Goal: Register for event/course

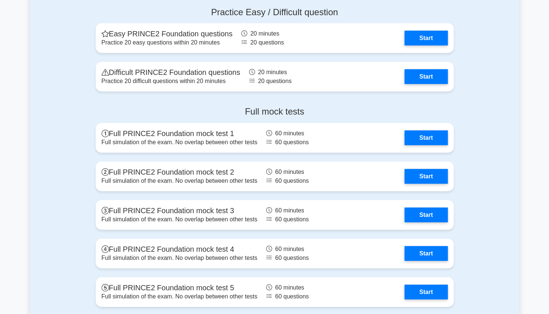
scroll to position [1028, 0]
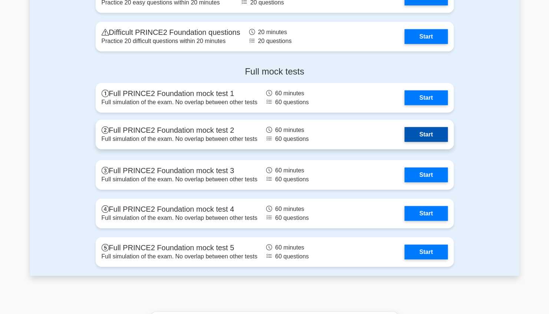
click at [423, 130] on link "Start" at bounding box center [425, 134] width 43 height 15
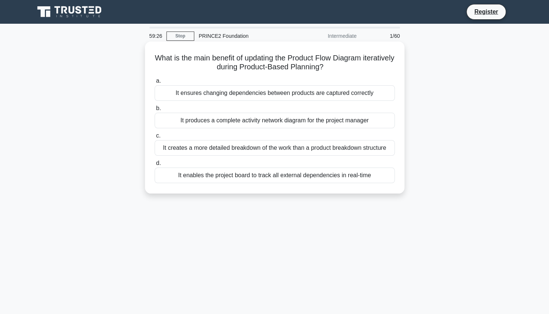
click at [266, 96] on div "It ensures changing dependencies between products are captured correctly" at bounding box center [275, 93] width 240 height 16
click at [155, 83] on input "a. It ensures changing dependencies between products are captured correctly" at bounding box center [155, 81] width 0 height 5
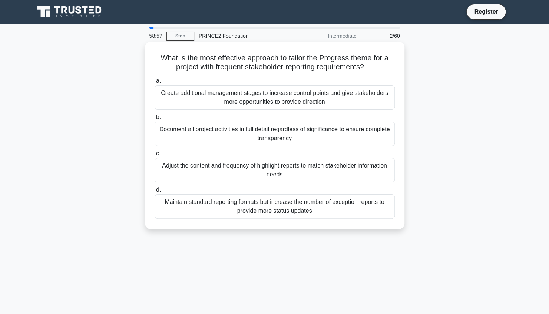
click at [314, 170] on div "Adjust the content and frequency of highlight reports to match stakeholder info…" at bounding box center [275, 170] width 240 height 24
click at [155, 156] on input "c. Adjust the content and frequency of highlight reports to match stakeholder i…" at bounding box center [155, 153] width 0 height 5
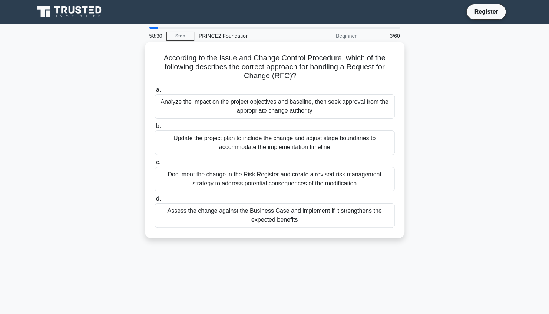
click at [351, 111] on div "Analyze the impact on the project objectives and baseline, then seek approval f…" at bounding box center [275, 106] width 240 height 24
click at [155, 92] on input "a. Analyze the impact on the project objectives and baseline, then seek approva…" at bounding box center [155, 89] width 0 height 5
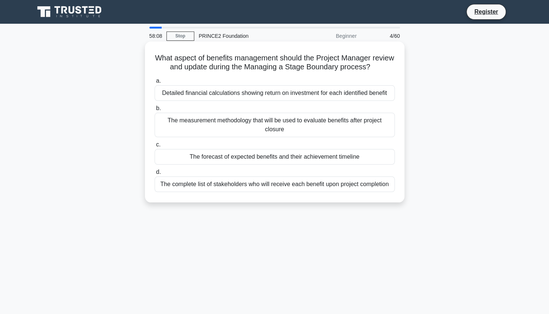
click at [335, 132] on div "The measurement methodology that will be used to evaluate benefits after projec…" at bounding box center [275, 125] width 240 height 24
click at [155, 111] on input "b. The measurement methodology that will be used to evaluate benefits after pro…" at bounding box center [155, 108] width 0 height 5
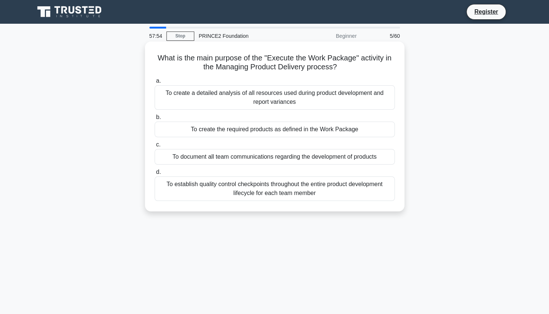
click at [362, 136] on div "To create the required products as defined in the Work Package" at bounding box center [275, 130] width 240 height 16
click at [155, 120] on input "b. To create the required products as defined in the Work Package" at bounding box center [155, 117] width 0 height 5
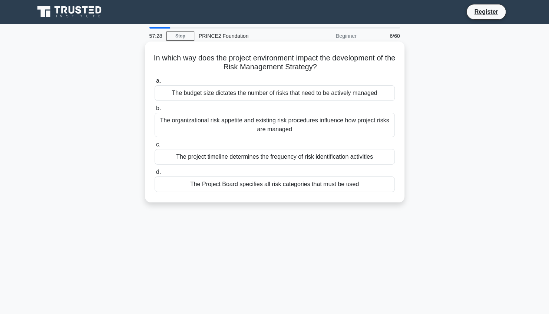
click at [362, 128] on div "The organizational risk appetite and existing risk procedures influence how pro…" at bounding box center [275, 125] width 240 height 24
click at [155, 111] on input "b. The organizational risk appetite and existing risk procedures influence how …" at bounding box center [155, 108] width 0 height 5
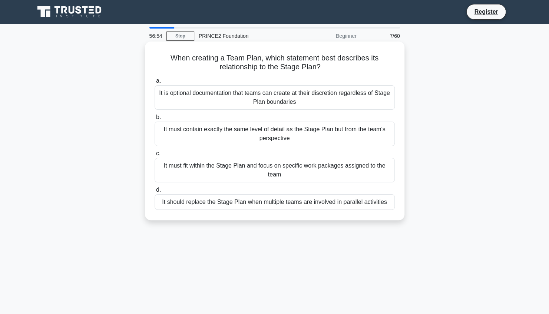
click at [371, 105] on div "It is optional documentation that teams can create at their discretion regardle…" at bounding box center [275, 97] width 240 height 24
click at [155, 83] on input "a. It is optional documentation that teams can create at their discretion regar…" at bounding box center [155, 81] width 0 height 5
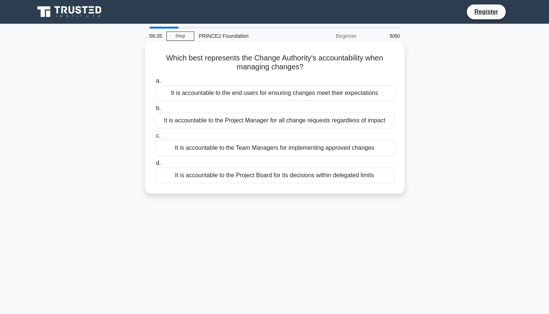
click at [376, 179] on div "It is accountable to the Project Board for its decisions within delegated limits" at bounding box center [275, 176] width 240 height 16
click at [155, 166] on input "d. It is accountable to the Project Board for its decisions within delegated li…" at bounding box center [155, 163] width 0 height 5
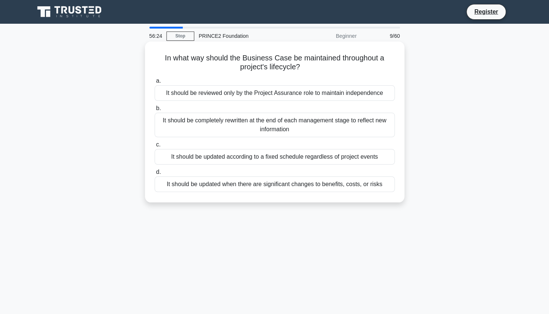
click at [376, 192] on div "It should be updated when there are significant changes to benefits, costs, or …" at bounding box center [275, 184] width 240 height 16
click at [155, 175] on input "d. It should be updated when there are significant changes to benefits, costs, …" at bounding box center [155, 172] width 0 height 5
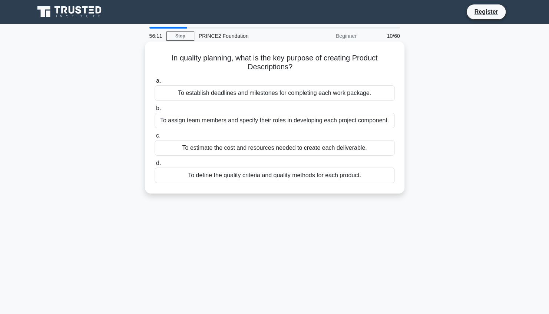
click at [368, 179] on div "To define the quality criteria and quality methods for each product." at bounding box center [275, 176] width 240 height 16
click at [155, 166] on input "d. To define the quality criteria and quality methods for each product." at bounding box center [155, 163] width 0 height 5
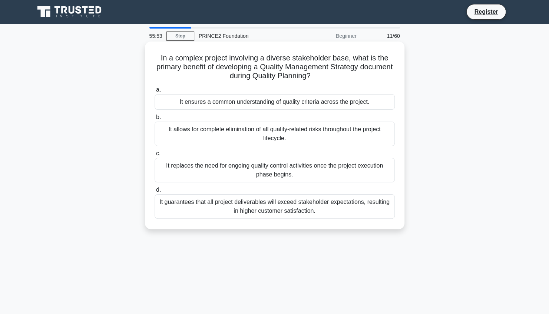
click at [368, 107] on div "It ensures a common understanding of quality criteria across the project." at bounding box center [275, 102] width 240 height 16
click at [155, 92] on input "a. It ensures a common understanding of quality criteria across the project." at bounding box center [155, 89] width 0 height 5
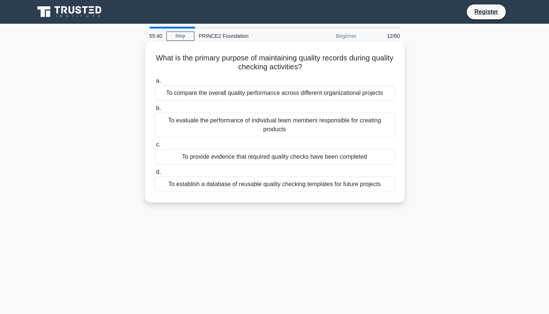
click at [367, 159] on div "To provide evidence that required quality checks have been completed" at bounding box center [275, 157] width 240 height 16
click at [155, 147] on input "c. To provide evidence that required quality checks have been completed" at bounding box center [155, 144] width 0 height 5
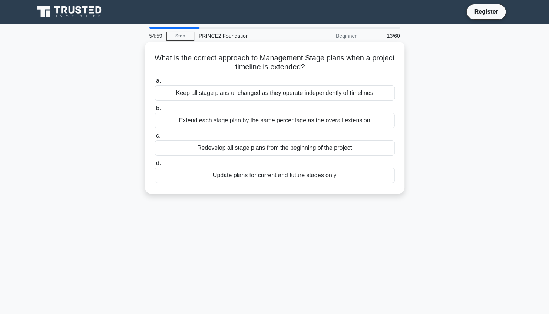
click at [360, 179] on div "Update plans for current and future stages only" at bounding box center [275, 176] width 240 height 16
click at [155, 166] on input "d. Update plans for current and future stages only" at bounding box center [155, 163] width 0 height 5
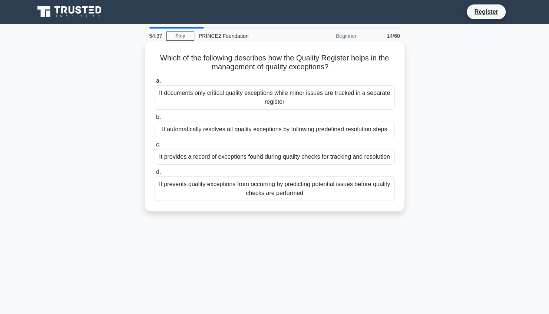
click at [378, 162] on div "It provides a record of exceptions found during quality checks for tracking and…" at bounding box center [275, 157] width 240 height 16
click at [155, 147] on input "c. It provides a record of exceptions found during quality checks for tracking …" at bounding box center [155, 144] width 0 height 5
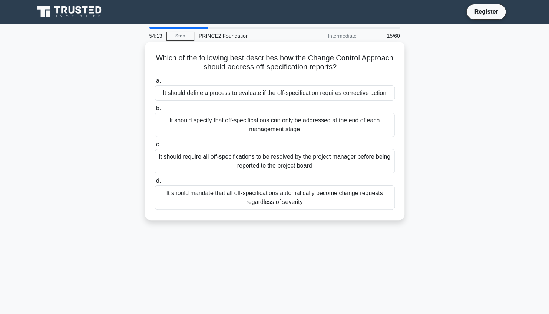
click at [365, 201] on div "It should mandate that all off-specifications automatically become change reque…" at bounding box center [275, 197] width 240 height 24
click at [155, 183] on input "d. It should mandate that all off-specifications automatically become change re…" at bounding box center [155, 181] width 0 height 5
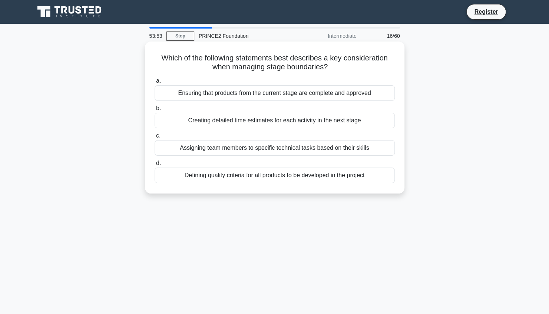
click at [364, 96] on div "Ensuring that products from the current stage are complete and approved" at bounding box center [275, 93] width 240 height 16
click at [155, 83] on input "a. Ensuring that products from the current stage are complete and approved" at bounding box center [155, 81] width 0 height 5
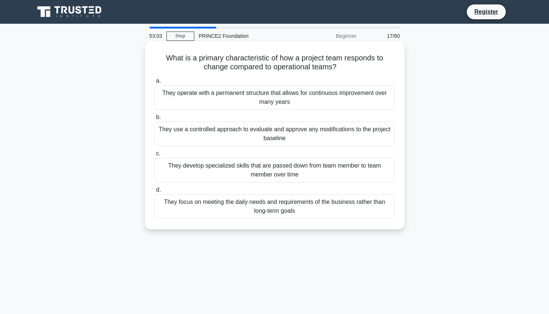
click at [377, 140] on div "They use a controlled approach to evaluate and approve any modifications to the…" at bounding box center [275, 134] width 240 height 24
click at [155, 120] on input "b. They use a controlled approach to evaluate and approve any modifications to …" at bounding box center [155, 117] width 0 height 5
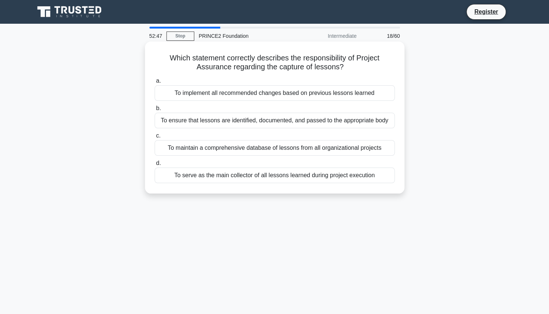
click at [368, 124] on div "To ensure that lessons are identified, documented, and passed to the appropriat…" at bounding box center [275, 121] width 240 height 16
click at [155, 111] on input "b. To ensure that lessons are identified, documented, and passed to the appropr…" at bounding box center [155, 108] width 0 height 5
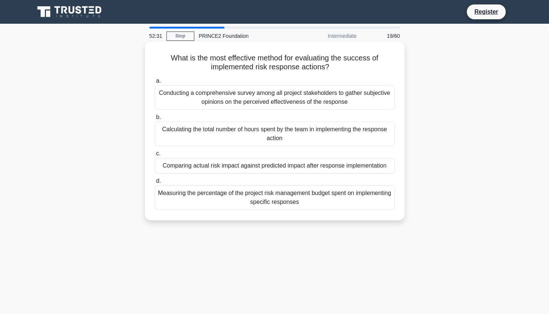
click at [378, 170] on div "Comparing actual risk impact against predicted impact after response implementa…" at bounding box center [275, 166] width 240 height 16
click at [155, 156] on input "c. Comparing actual risk impact against predicted impact after response impleme…" at bounding box center [155, 153] width 0 height 5
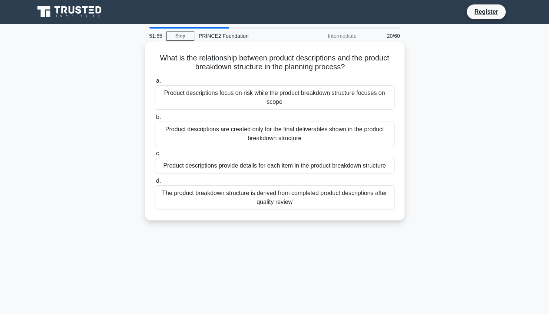
click at [361, 140] on div "Product descriptions are created only for the final deliverables shown in the p…" at bounding box center [275, 134] width 240 height 24
click at [155, 120] on input "b. Product descriptions are created only for the final deliverables shown in th…" at bounding box center [155, 117] width 0 height 5
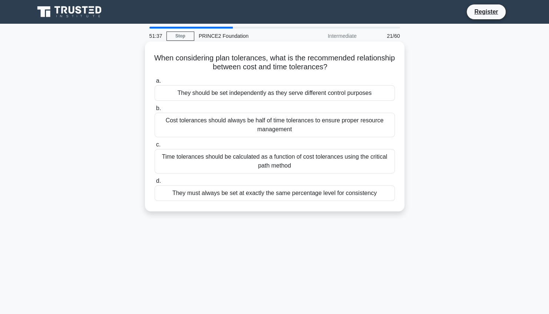
click at [355, 91] on div "They should be set independently as they serve different control purposes" at bounding box center [275, 93] width 240 height 16
click at [155, 83] on input "a. They should be set independently as they serve different control purposes" at bounding box center [155, 81] width 0 height 5
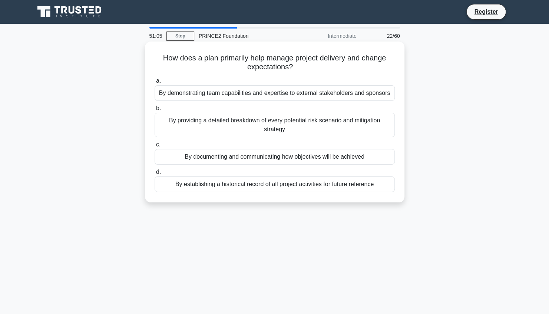
click at [367, 163] on div "By documenting and communicating how objectives will be achieved" at bounding box center [275, 157] width 240 height 16
click at [155, 147] on input "c. By documenting and communicating how objectives will be achieved" at bounding box center [155, 144] width 0 height 5
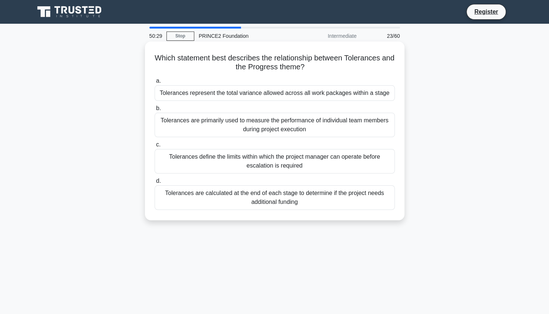
click at [362, 166] on div "Tolerances define the limits within which the project manager can operate befor…" at bounding box center [275, 161] width 240 height 24
click at [155, 147] on input "c. Tolerances define the limits within which the project manager can operate be…" at bounding box center [155, 144] width 0 height 5
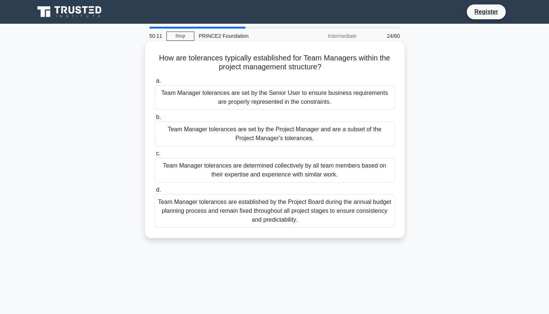
click at [369, 136] on div "Team Manager tolerances are set by the Project Manager and are a subset of the …" at bounding box center [275, 134] width 240 height 24
click at [155, 120] on input "b. Team Manager tolerances are set by the Project Manager and are a subset of t…" at bounding box center [155, 117] width 0 height 5
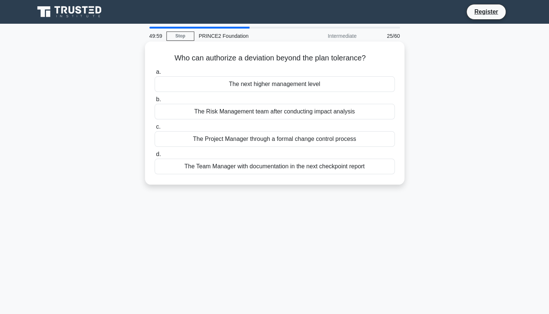
click at [352, 89] on div "The next higher management level" at bounding box center [275, 84] width 240 height 16
click at [155, 74] on input "a. The next higher management level" at bounding box center [155, 72] width 0 height 5
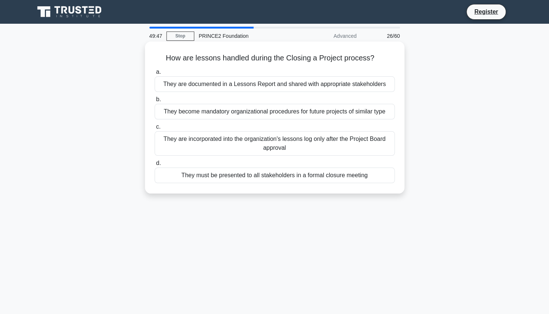
click at [362, 87] on div "They are documented in a Lessons Report and shared with appropriate stakeholders" at bounding box center [275, 84] width 240 height 16
click at [155, 74] on input "a. They are documented in a Lessons Report and shared with appropriate stakehol…" at bounding box center [155, 72] width 0 height 5
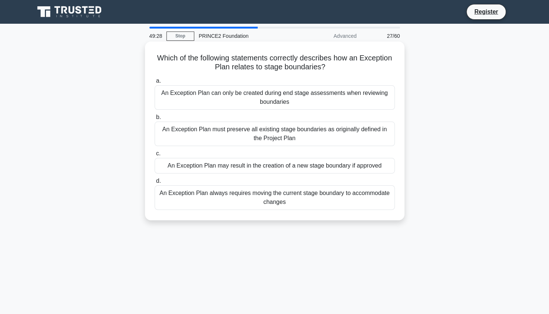
click at [368, 169] on div "An Exception Plan may result in the creation of a new stage boundary if approved" at bounding box center [275, 166] width 240 height 16
click at [155, 156] on input "c. An Exception Plan may result in the creation of a new stage boundary if appr…" at bounding box center [155, 153] width 0 height 5
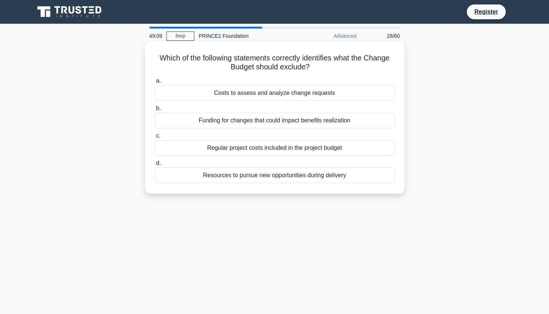
click at [365, 154] on div "Regular project costs included in the project budget" at bounding box center [275, 148] width 240 height 16
click at [155, 138] on input "c. Regular project costs included in the project budget" at bounding box center [155, 135] width 0 height 5
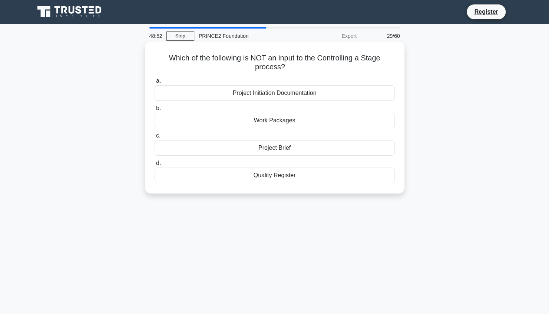
click at [353, 152] on div "Project Brief" at bounding box center [275, 148] width 240 height 16
click at [155, 138] on input "c. Project Brief" at bounding box center [155, 135] width 0 height 5
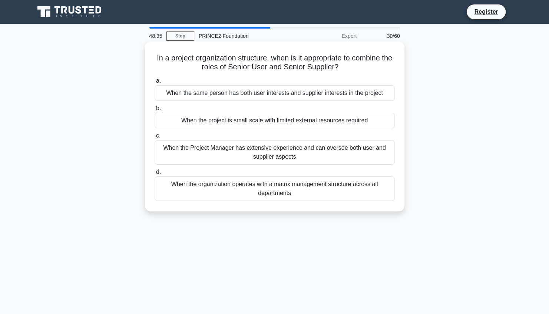
click at [372, 99] on div "When the same person has both user interests and supplier interests in the proj…" at bounding box center [275, 93] width 240 height 16
click at [155, 83] on input "a. When the same person has both user interests and supplier interests in the p…" at bounding box center [155, 81] width 0 height 5
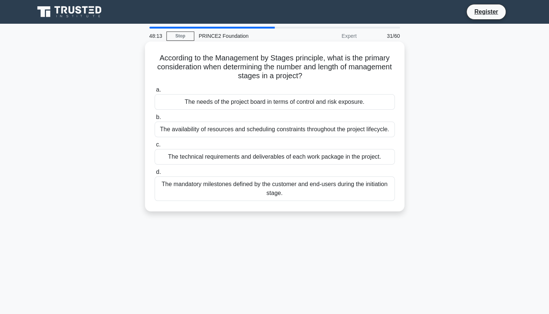
click at [376, 192] on div "The mandatory milestones defined by the customer and end-users during the initi…" at bounding box center [275, 188] width 240 height 24
click at [155, 175] on input "d. The mandatory milestones defined by the customer and end-users during the in…" at bounding box center [155, 172] width 0 height 5
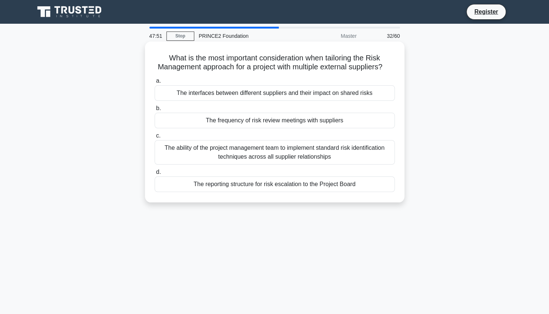
click at [362, 101] on div "The interfaces between different suppliers and their impact on shared risks" at bounding box center [275, 93] width 240 height 16
click at [155, 83] on input "a. The interfaces between different suppliers and their impact on shared risks" at bounding box center [155, 81] width 0 height 5
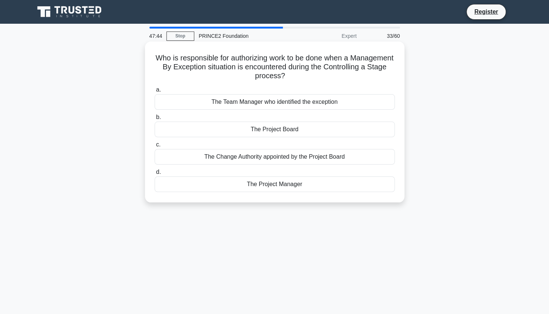
click at [373, 130] on div "The Project Board" at bounding box center [275, 130] width 240 height 16
click at [155, 120] on input "b. The Project Board" at bounding box center [155, 117] width 0 height 5
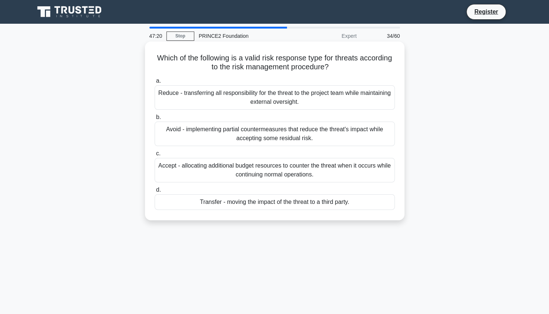
click at [379, 179] on div "Accept - allocating additional budget resources to counter the threat when it o…" at bounding box center [275, 170] width 240 height 24
click at [155, 156] on input "c. Accept - allocating additional budget resources to counter the threat when i…" at bounding box center [155, 153] width 0 height 5
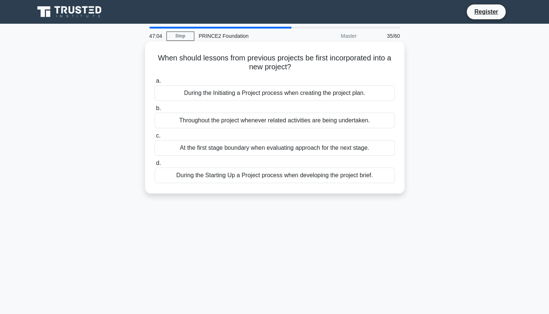
click at [363, 98] on div "During the Initiating a Project process when creating the project plan." at bounding box center [275, 93] width 240 height 16
click at [155, 83] on input "a. During the Initiating a Project process when creating the project plan." at bounding box center [155, 81] width 0 height 5
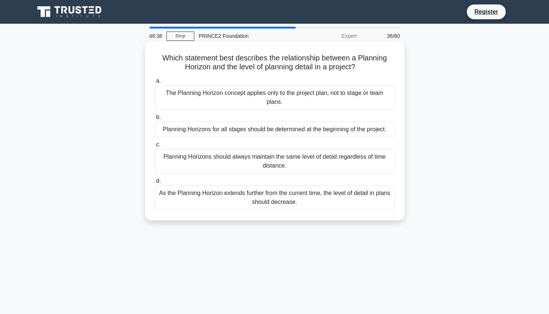
click at [298, 132] on div "Planning Horizons for all stages should be determined at the beginning of the p…" at bounding box center [275, 130] width 240 height 16
click at [155, 120] on input "b. Planning Horizons for all stages should be determined at the beginning of th…" at bounding box center [155, 117] width 0 height 5
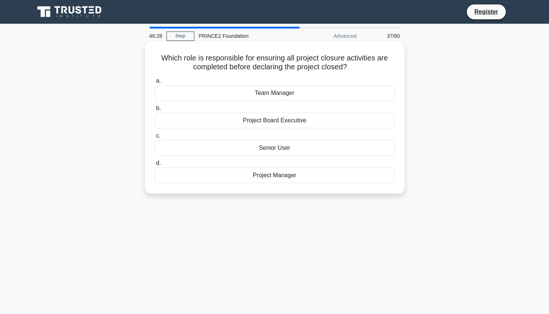
click at [287, 179] on div "Project Manager" at bounding box center [275, 176] width 240 height 16
click at [155, 166] on input "d. Project Manager" at bounding box center [155, 163] width 0 height 5
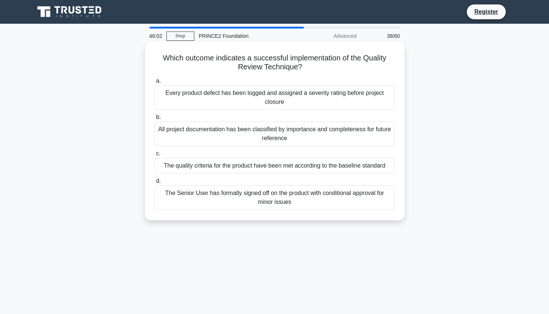
click at [383, 171] on div "The quality criteria for the product have been met according to the baseline st…" at bounding box center [275, 166] width 240 height 16
click at [155, 156] on input "c. The quality criteria for the product have been met according to the baseline…" at bounding box center [155, 153] width 0 height 5
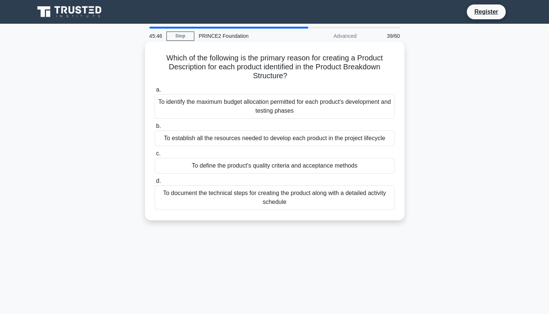
click at [374, 201] on div "To document the technical steps for creating the product along with a detailed …" at bounding box center [275, 197] width 240 height 24
click at [155, 183] on input "d. To document the technical steps for creating the product along with a detail…" at bounding box center [155, 181] width 0 height 5
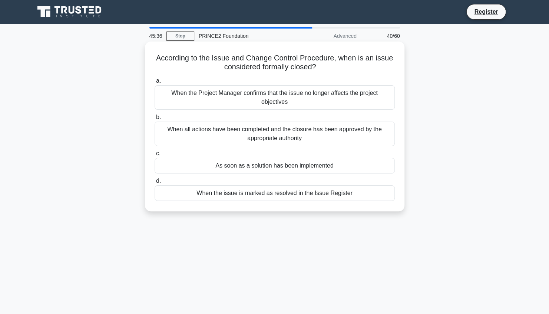
click at [367, 133] on div "When all actions have been completed and the closure has been approved by the a…" at bounding box center [275, 134] width 240 height 24
click at [155, 120] on input "b. When all actions have been completed and the closure has been approved by th…" at bounding box center [155, 117] width 0 height 5
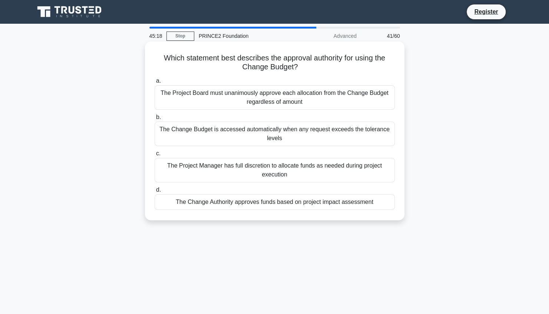
click at [380, 208] on div "The Change Authority approves funds based on project impact assessment" at bounding box center [275, 202] width 240 height 16
click at [155, 192] on input "d. The Change Authority approves funds based on project impact assessment" at bounding box center [155, 190] width 0 height 5
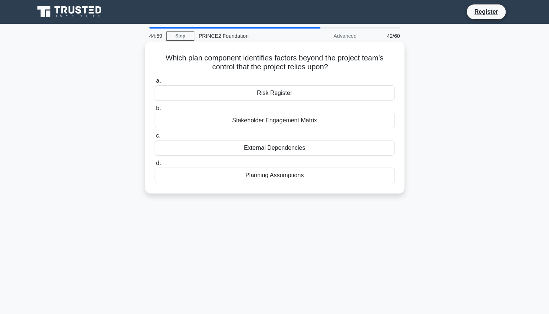
click at [346, 152] on div "External Dependencies" at bounding box center [275, 148] width 240 height 16
click at [155, 138] on input "c. External Dependencies" at bounding box center [155, 135] width 0 height 5
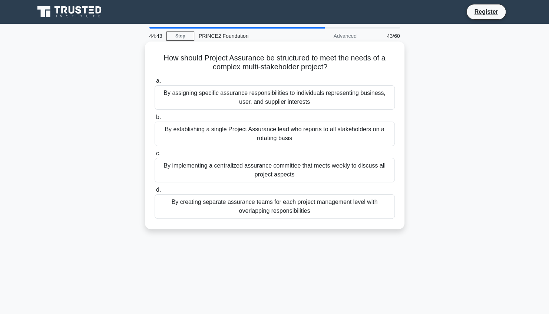
click at [371, 171] on div "By implementing a centralized assurance committee that meets weekly to discuss …" at bounding box center [275, 170] width 240 height 24
click at [155, 156] on input "c. By implementing a centralized assurance committee that meets weekly to discu…" at bounding box center [155, 153] width 0 height 5
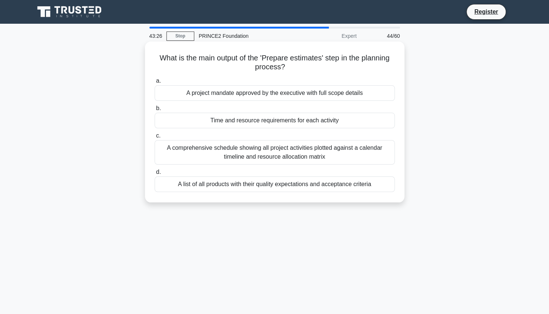
click at [371, 123] on div "Time and resource requirements for each activity" at bounding box center [275, 121] width 240 height 16
click at [155, 111] on input "b. Time and resource requirements for each activity" at bounding box center [155, 108] width 0 height 5
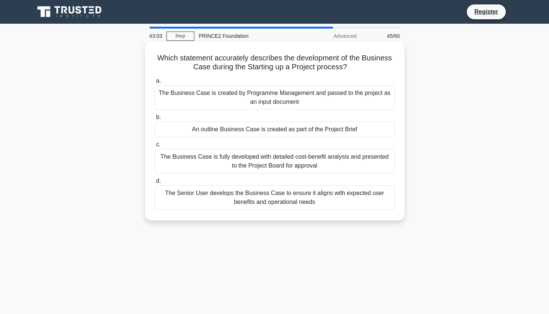
click at [365, 137] on div "An outline Business Case is created as part of the Project Brief" at bounding box center [275, 130] width 240 height 16
click at [155, 120] on input "b. An outline Business Case is created as part of the Project Brief" at bounding box center [155, 117] width 0 height 5
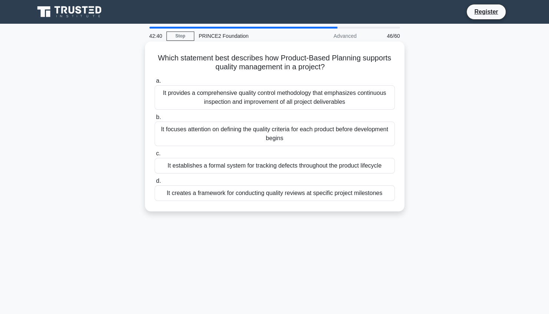
click at [376, 138] on div "It focuses attention on defining the quality criteria for each product before d…" at bounding box center [275, 134] width 240 height 24
click at [155, 120] on input "b. It focuses attention on defining the quality criteria for each product befor…" at bounding box center [155, 117] width 0 height 5
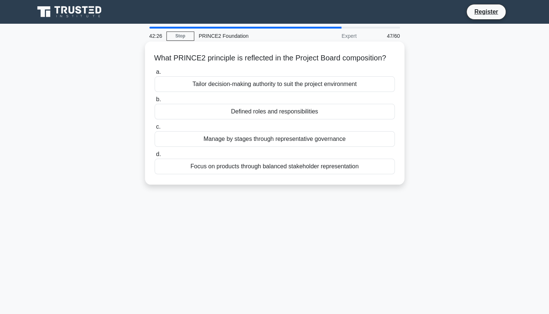
click at [331, 119] on div "Defined roles and responsibilities" at bounding box center [275, 112] width 240 height 16
click at [155, 102] on input "b. Defined roles and responsibilities" at bounding box center [155, 99] width 0 height 5
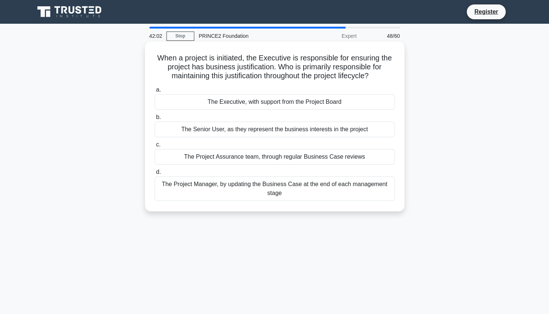
click at [359, 103] on div "The Executive, with support from the Project Board" at bounding box center [275, 102] width 240 height 16
click at [155, 92] on input "a. The Executive, with support from the Project Board" at bounding box center [155, 89] width 0 height 5
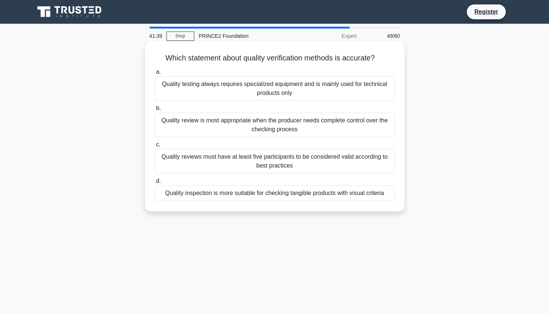
click at [375, 132] on div "Quality review is most appropriate when the producer needs complete control ove…" at bounding box center [275, 125] width 240 height 24
click at [155, 111] on input "b. Quality review is most appropriate when the producer needs complete control …" at bounding box center [155, 108] width 0 height 5
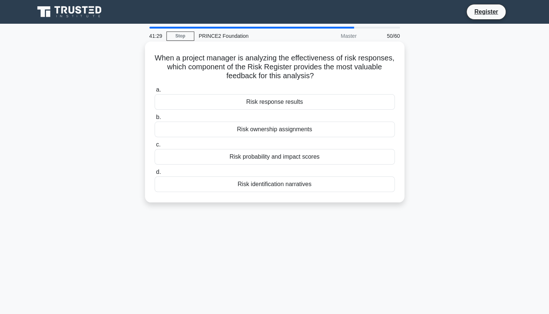
click at [373, 158] on div "Risk probability and impact scores" at bounding box center [275, 157] width 240 height 16
click at [155, 147] on input "c. Risk probability and impact scores" at bounding box center [155, 144] width 0 height 5
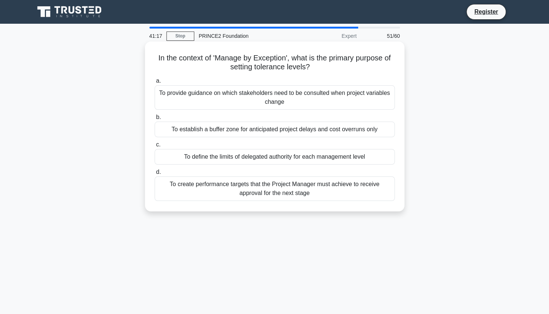
click at [374, 163] on div "To define the limits of delegated authority for each management level" at bounding box center [275, 157] width 240 height 16
click at [155, 147] on input "c. To define the limits of delegated authority for each management level" at bounding box center [155, 144] width 0 height 5
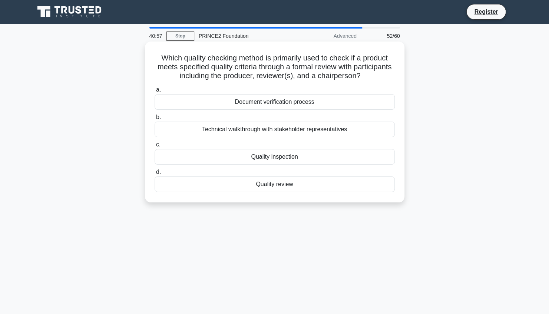
click at [362, 186] on div "Quality review" at bounding box center [275, 184] width 240 height 16
click at [155, 175] on input "d. Quality review" at bounding box center [155, 172] width 0 height 5
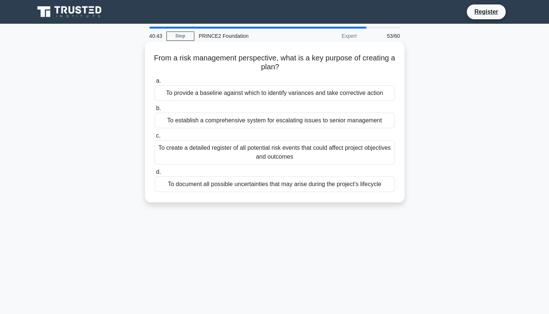
click at [375, 157] on div "To create a detailed register of all potential risk events that could affect pr…" at bounding box center [275, 152] width 240 height 24
click at [155, 138] on input "c. To create a detailed register of all potential risk events that could affect…" at bounding box center [155, 135] width 0 height 5
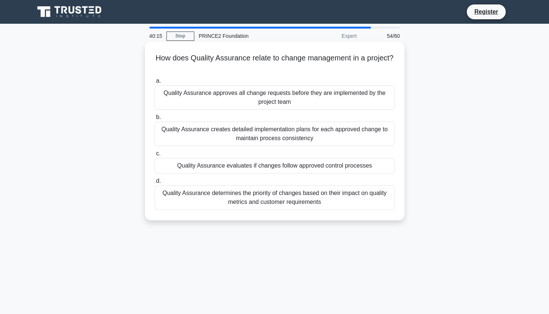
click at [368, 100] on div "Quality Assurance approves all change requests before they are implemented by t…" at bounding box center [275, 97] width 240 height 24
click at [155, 83] on input "a. Quality Assurance approves all change requests before they are implemented b…" at bounding box center [155, 81] width 0 height 5
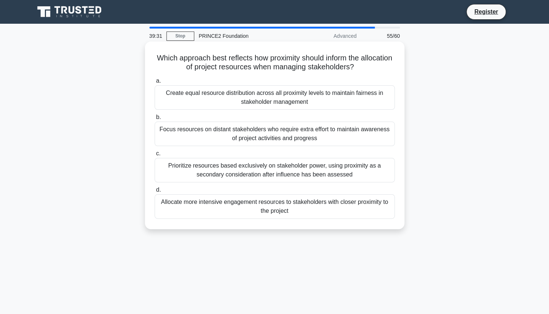
click at [372, 136] on div "Focus resources on distant stakeholders who require extra effort to maintain aw…" at bounding box center [275, 134] width 240 height 24
click at [155, 120] on input "b. Focus resources on distant stakeholders who require extra effort to maintain…" at bounding box center [155, 117] width 0 height 5
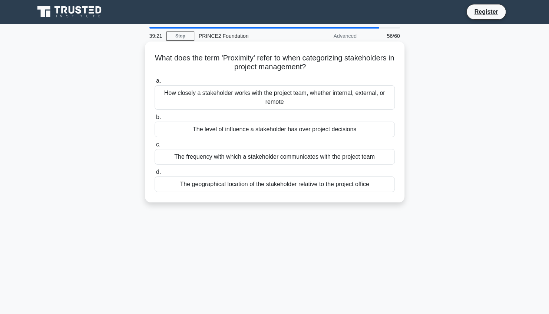
click at [363, 99] on div "How closely a stakeholder works with the project team, whether internal, extern…" at bounding box center [275, 97] width 240 height 24
click at [155, 83] on input "a. How closely a stakeholder works with the project team, whether internal, ext…" at bounding box center [155, 81] width 0 height 5
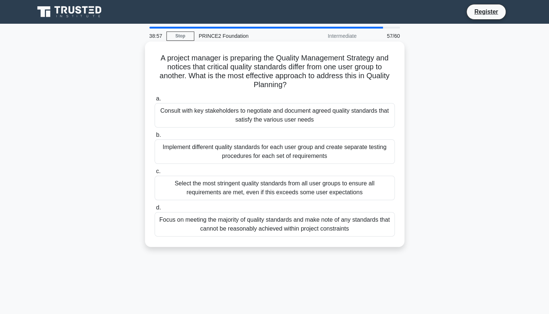
click at [369, 156] on div "Implement different quality standards for each user group and create separate t…" at bounding box center [275, 151] width 240 height 24
click at [155, 138] on input "b. Implement different quality standards for each user group and create separat…" at bounding box center [155, 135] width 0 height 5
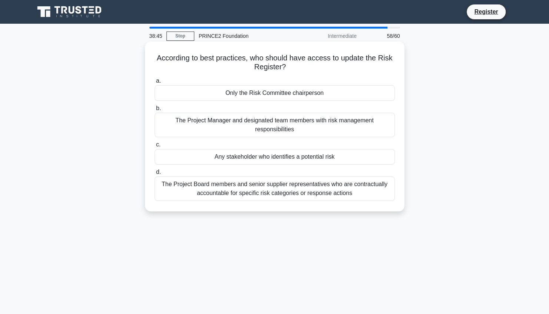
click at [365, 130] on div "The Project Manager and designated team members with risk management responsibi…" at bounding box center [275, 125] width 240 height 24
click at [155, 111] on input "b. The Project Manager and designated team members with risk management respons…" at bounding box center [155, 108] width 0 height 5
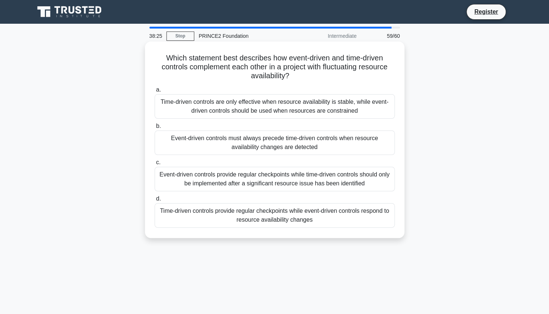
click at [360, 218] on div "Time-driven controls provide regular checkpoints while event-driven controls re…" at bounding box center [275, 215] width 240 height 24
click at [155, 201] on input "d. Time-driven controls provide regular checkpoints while event-driven controls…" at bounding box center [155, 198] width 0 height 5
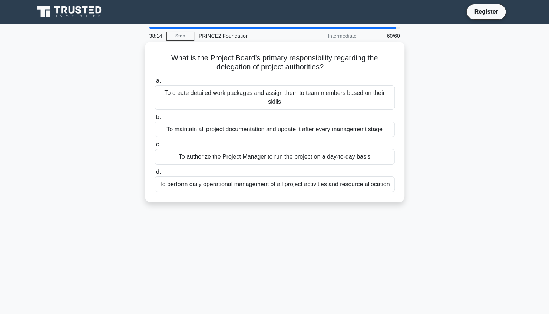
click at [377, 152] on div "To authorize the Project Manager to run the project on a day-to-day basis" at bounding box center [275, 157] width 240 height 16
click at [155, 147] on input "c. To authorize the Project Manager to run the project on a day-to-day basis" at bounding box center [155, 144] width 0 height 5
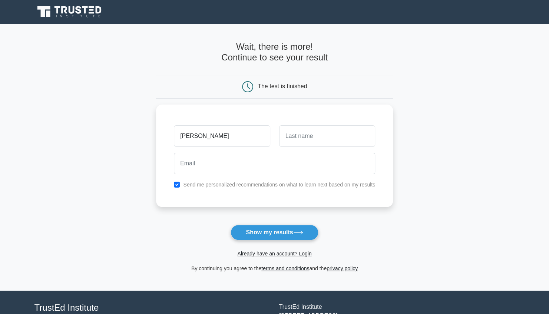
type input "Lisa"
click at [290, 226] on button "Show my results" at bounding box center [274, 233] width 87 height 16
click at [300, 135] on input "text" at bounding box center [327, 133] width 96 height 21
type input "Rex"
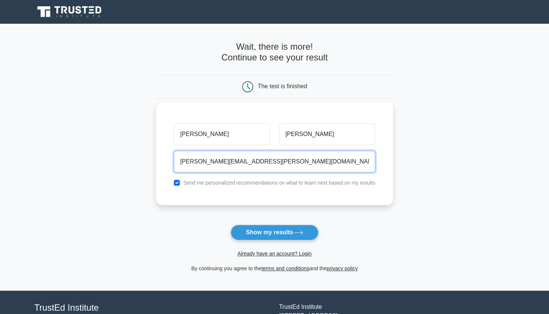
type input "lisa.rex@sainsburys.co.uk"
click at [231, 225] on button "Show my results" at bounding box center [274, 233] width 87 height 16
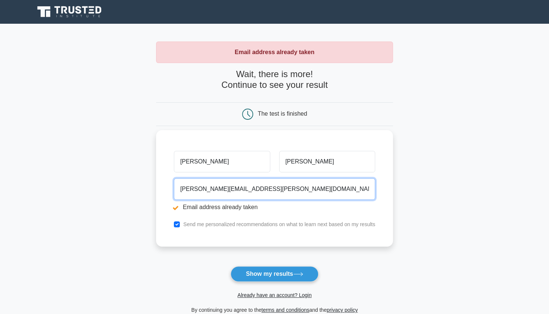
drag, startPoint x: 267, startPoint y: 190, endPoint x: 178, endPoint y: 187, distance: 89.4
click at [178, 187] on input "lisa.rex@sainsburys.co.uk" at bounding box center [274, 188] width 201 height 21
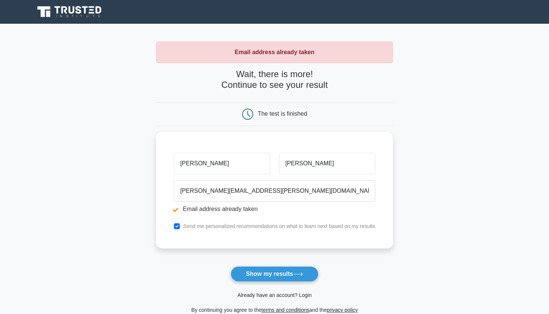
click at [291, 294] on link "Already have an account? Login" at bounding box center [274, 295] width 74 height 6
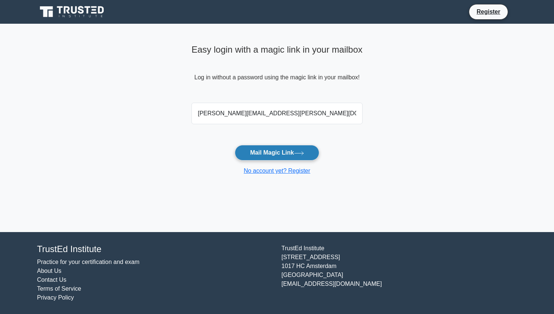
type input "[PERSON_NAME][EMAIL_ADDRESS][PERSON_NAME][DOMAIN_NAME]"
click at [291, 150] on button "Mail Magic Link" at bounding box center [277, 153] width 84 height 16
